Goal: Task Accomplishment & Management: Use online tool/utility

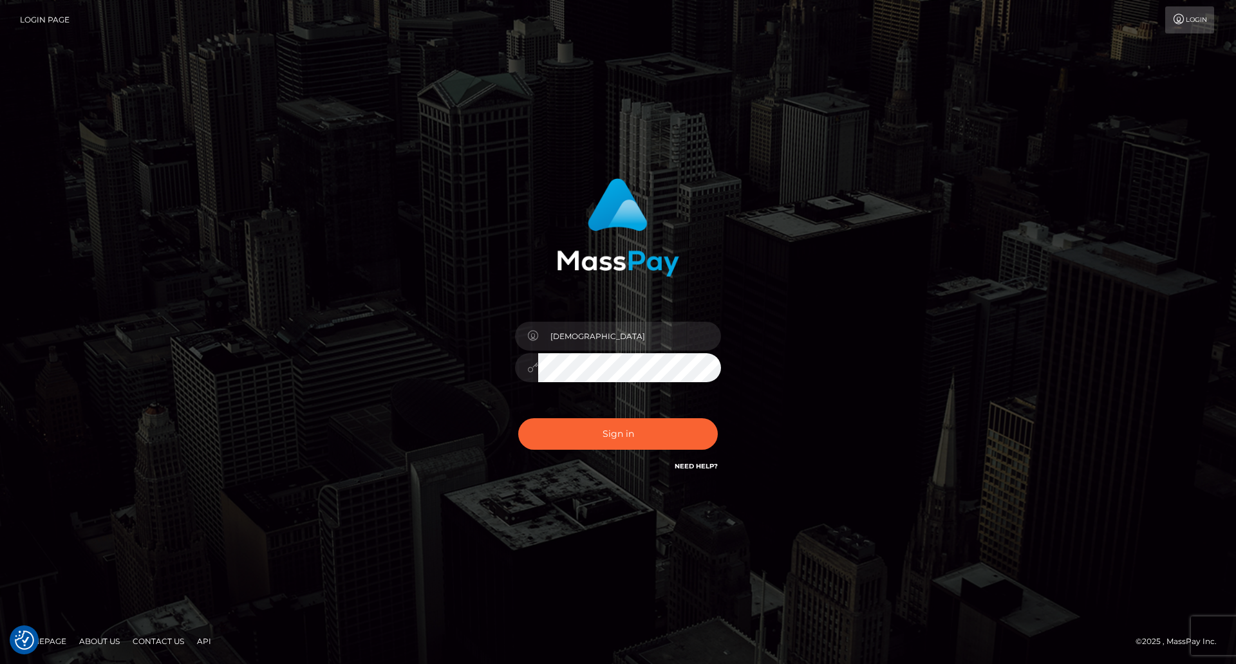
click at [652, 447] on button "Sign in" at bounding box center [618, 434] width 200 height 32
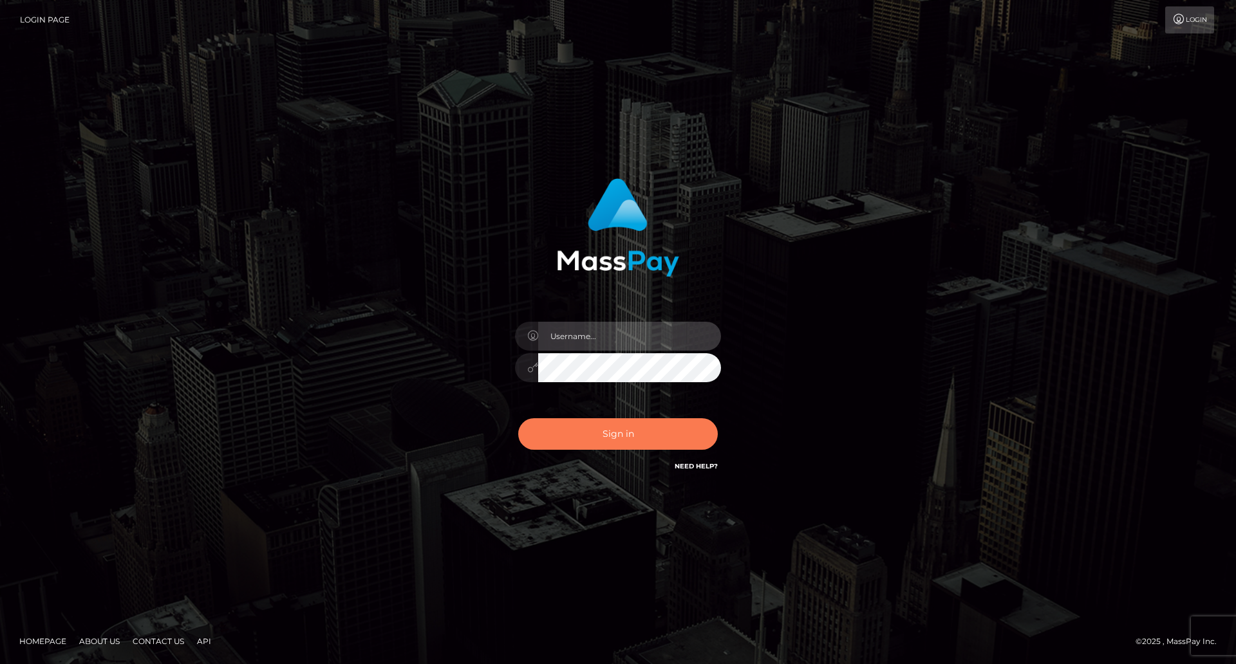
type input "Lady"
click at [624, 436] on button "Sign in" at bounding box center [618, 434] width 200 height 32
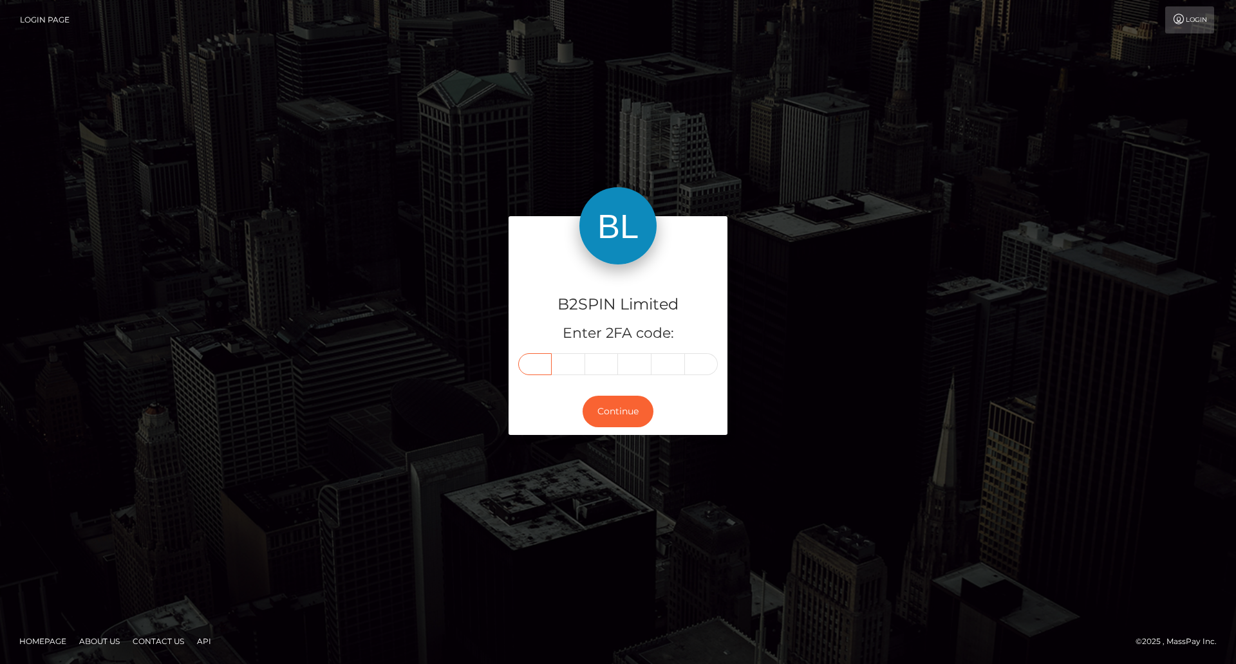
click at [544, 363] on input "text" at bounding box center [534, 364] width 33 height 22
type input "5"
type input "9"
type input "4"
type input "2"
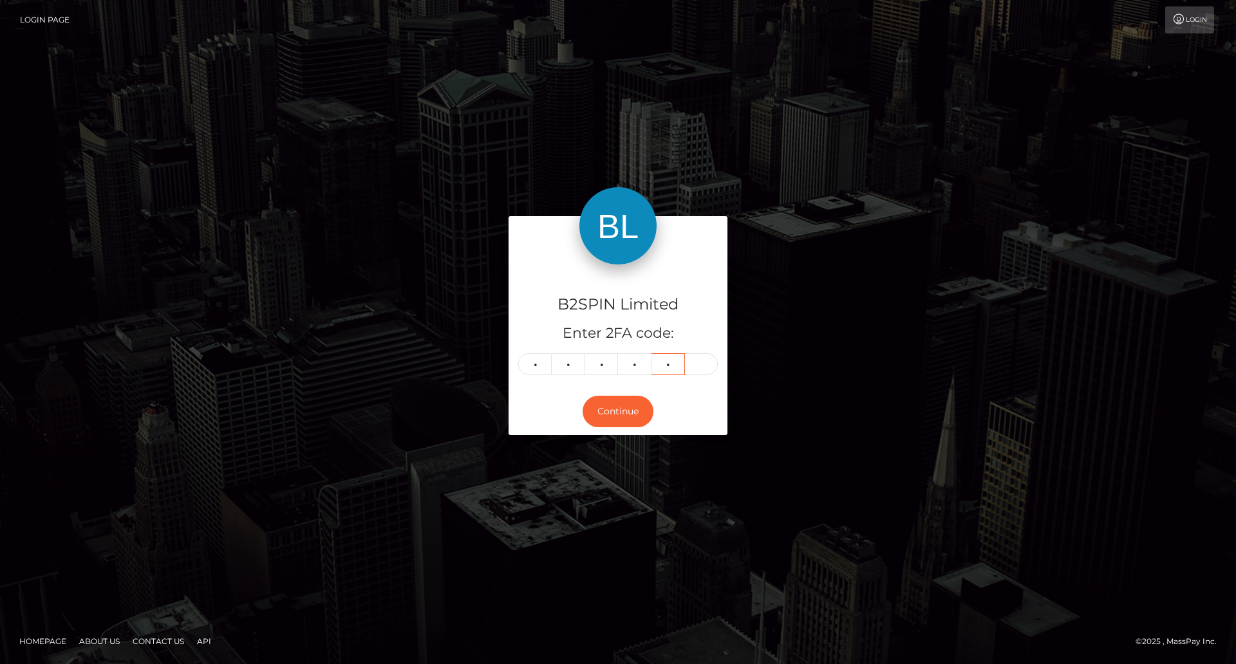
type input "6"
click at [642, 402] on button "Continue" at bounding box center [618, 412] width 71 height 32
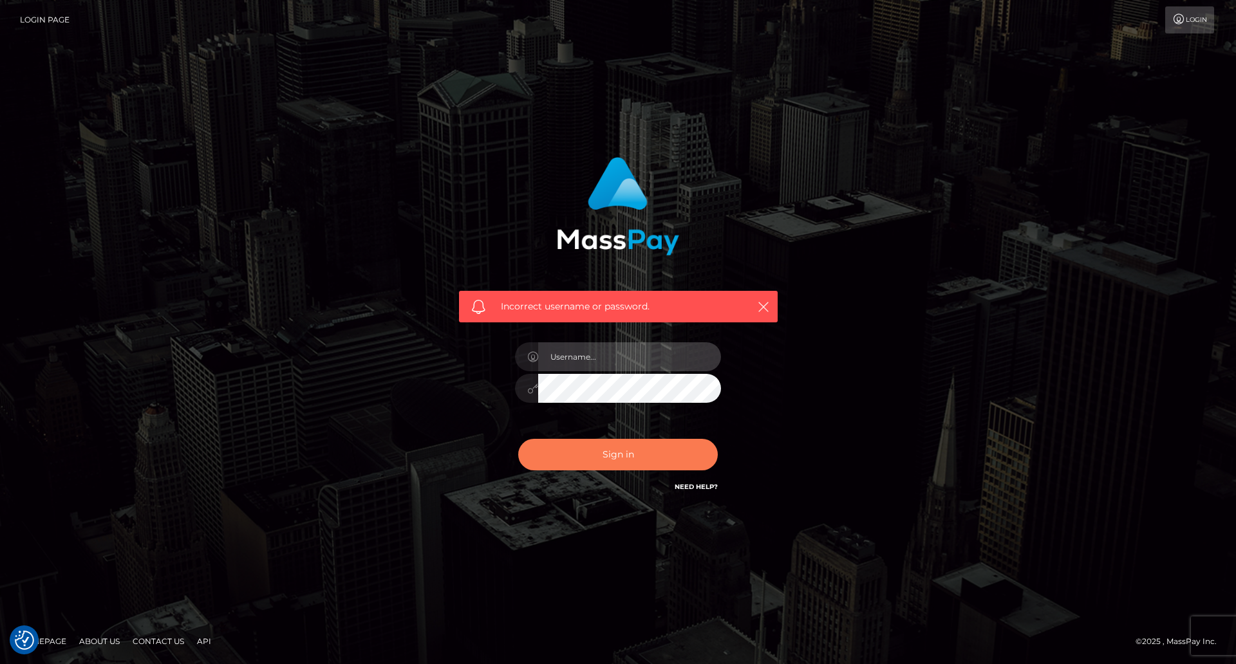
type input "Lady"
click at [632, 456] on button "Sign in" at bounding box center [618, 455] width 200 height 32
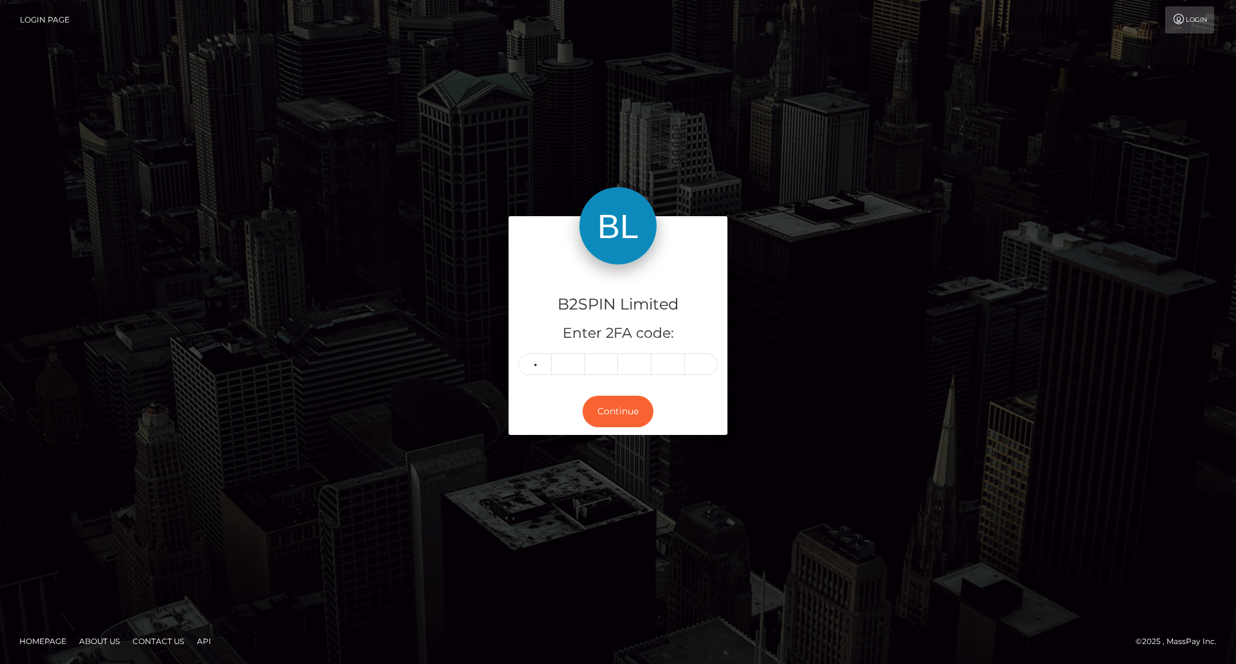
type input "5"
type input "9"
type input "4"
type input "2"
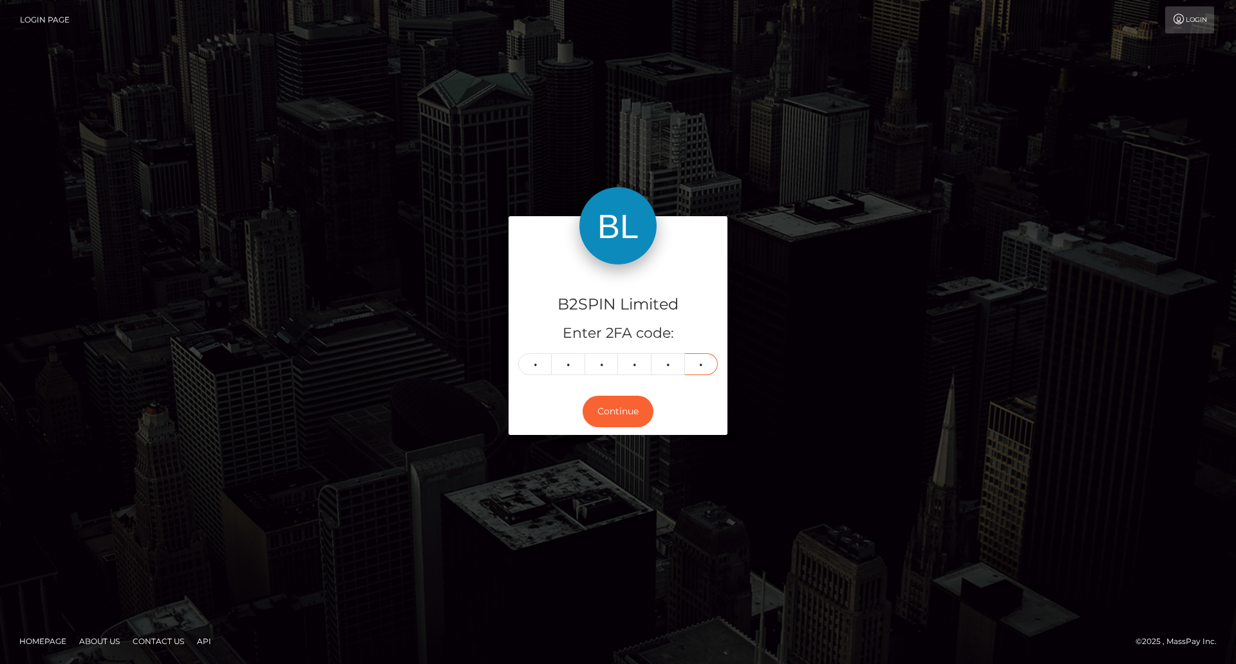
type input "6"
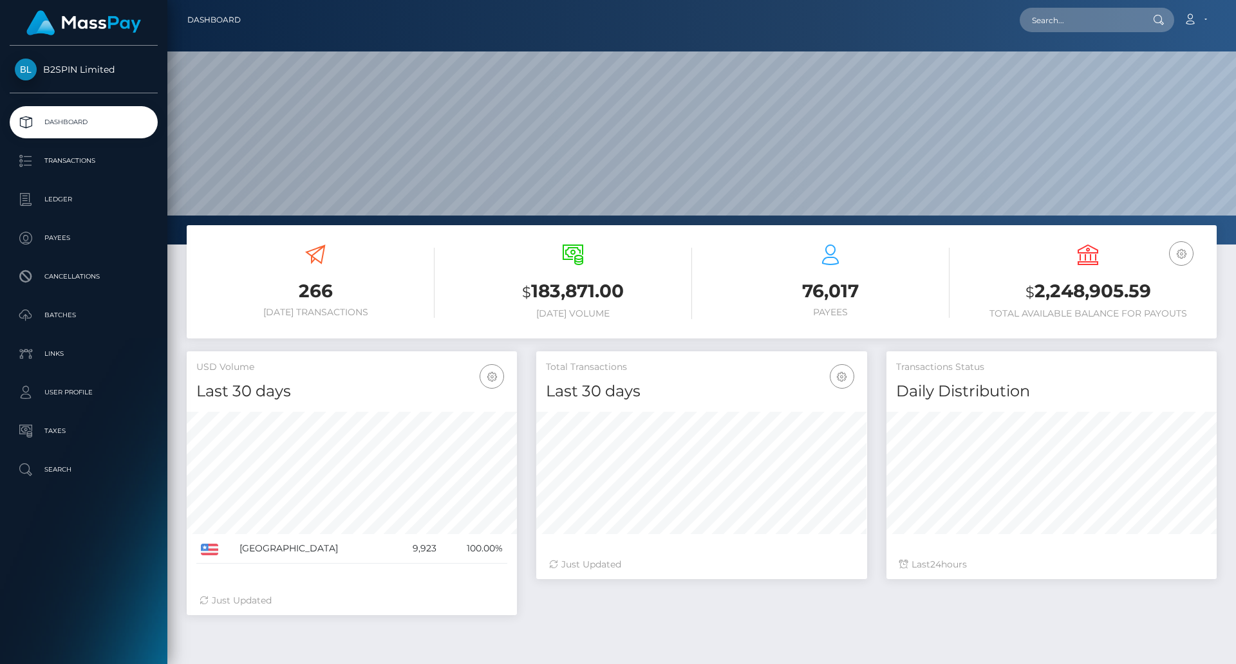
scroll to position [229, 331]
click at [1089, 21] on input "text" at bounding box center [1080, 20] width 121 height 24
paste input "3201651"
type input "3201651"
